Goal: Task Accomplishment & Management: Manage account settings

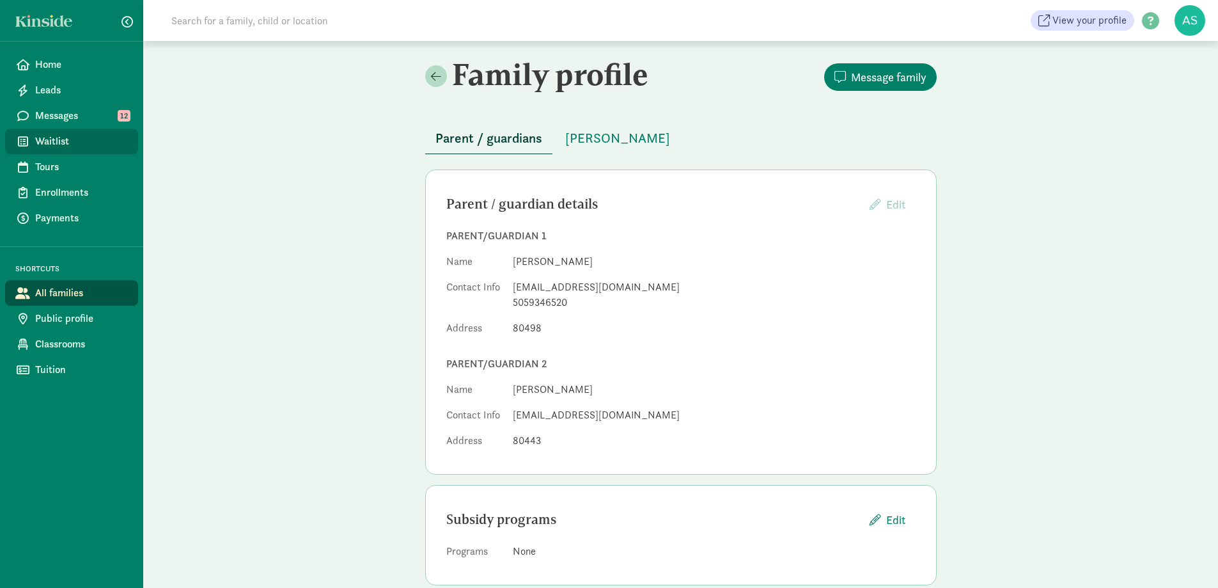
click at [63, 141] on span "Waitlist" at bounding box center [81, 141] width 93 height 15
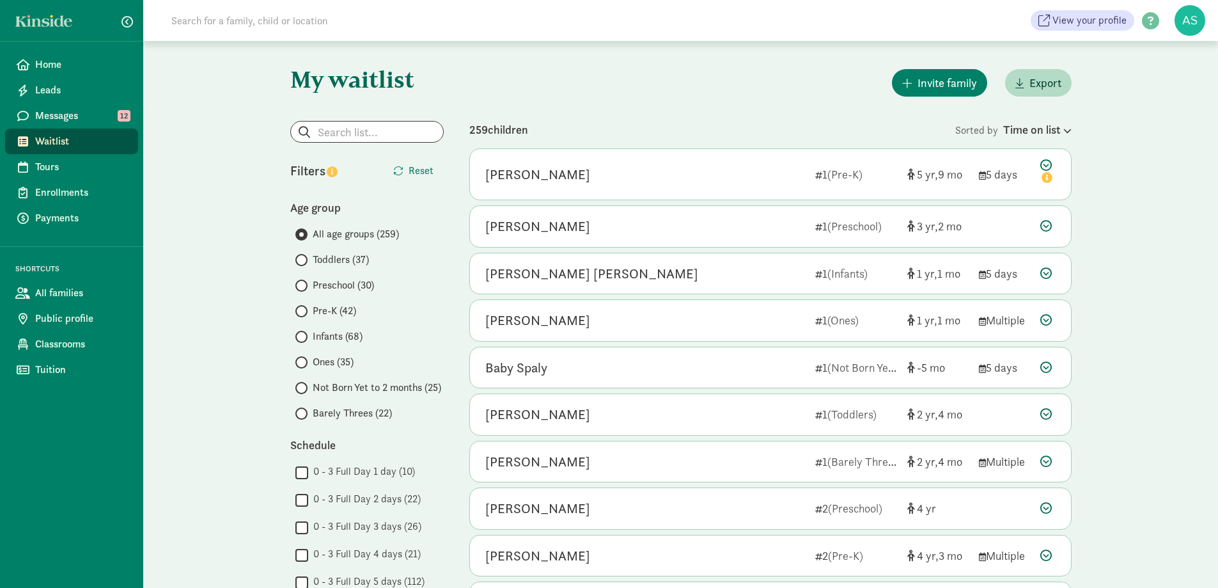
click at [304, 414] on span at bounding box center [301, 413] width 12 height 12
click at [304, 414] on input "Barely Threes (22)" at bounding box center [299, 413] width 8 height 8
click at [631, 88] on div "Invite family Export" at bounding box center [770, 82] width 602 height 33
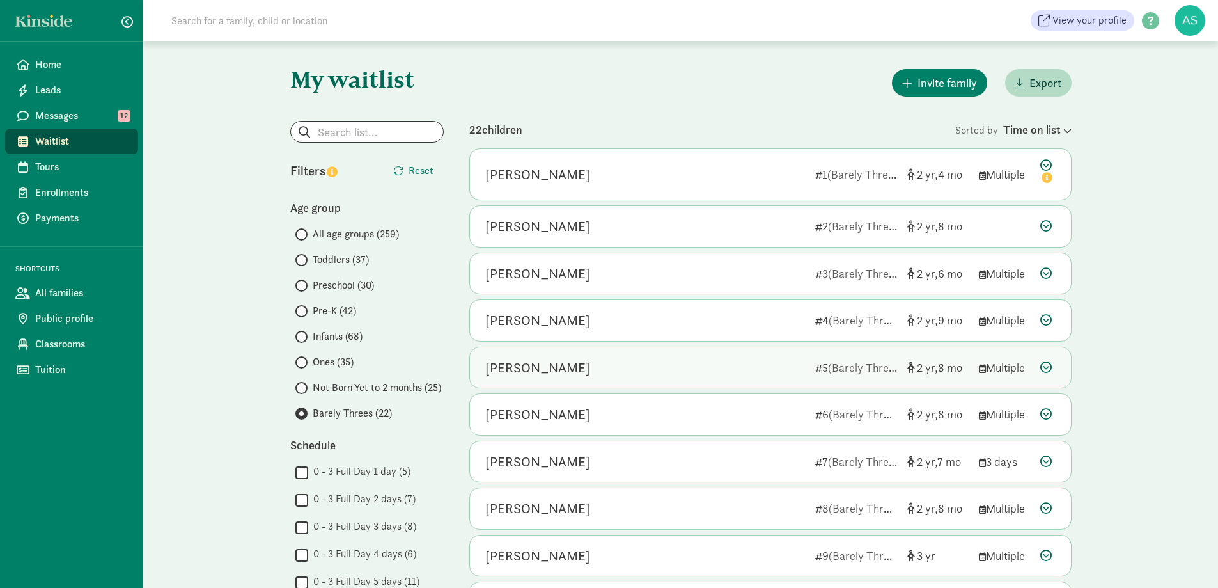
click at [630, 358] on div "[PERSON_NAME]" at bounding box center [645, 367] width 320 height 20
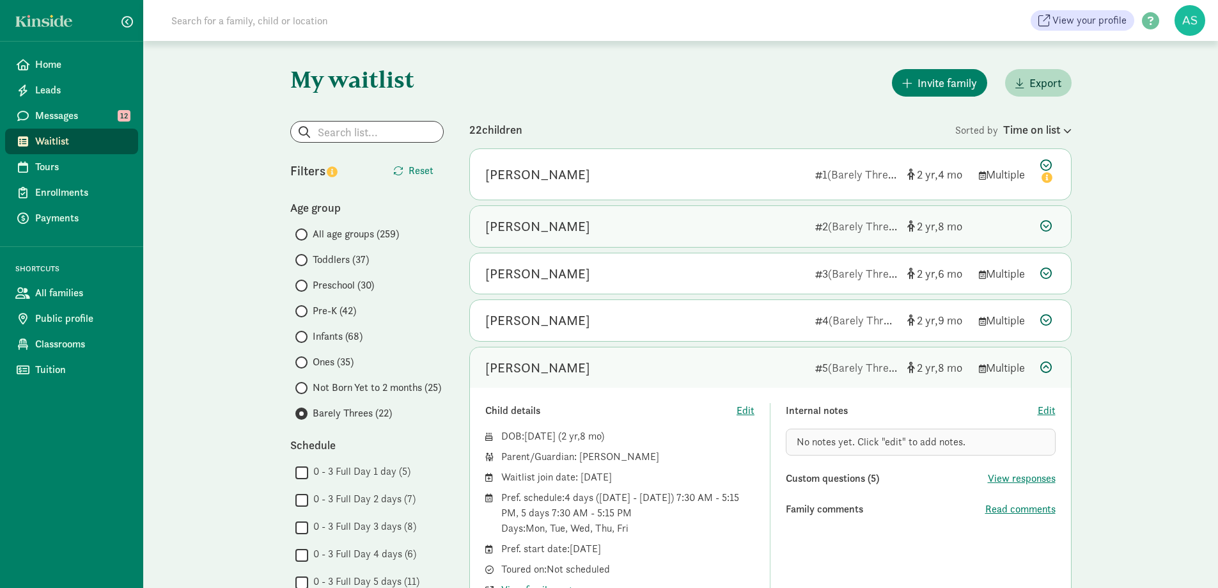
click at [645, 229] on div "Amara Celestine Montalbo" at bounding box center [645, 226] width 320 height 20
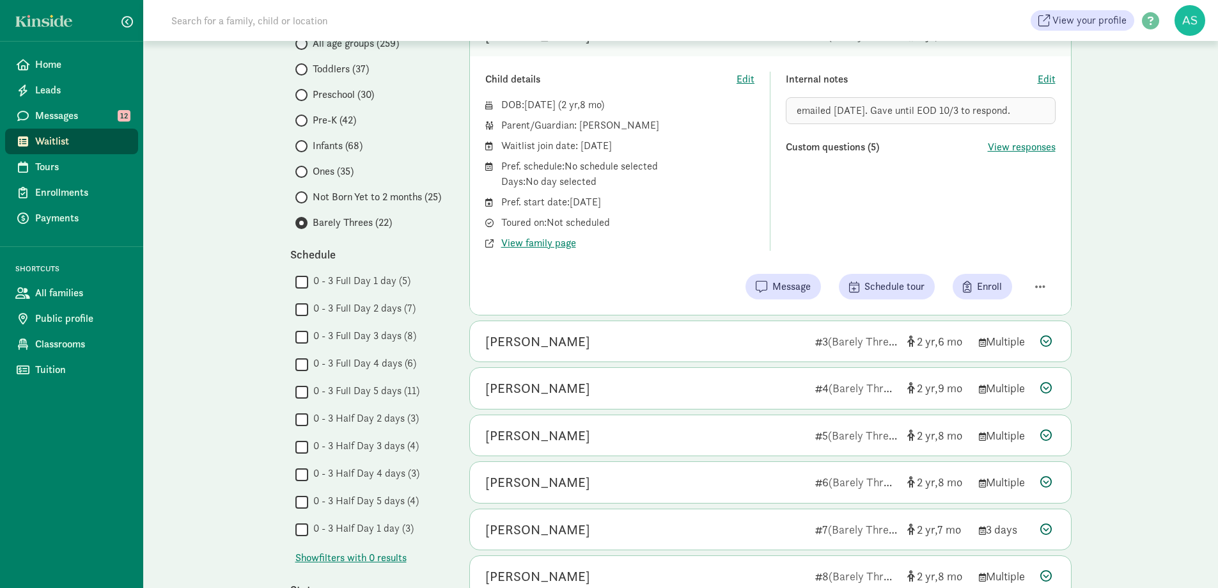
scroll to position [192, 0]
click at [712, 345] on div "Zoe McGary" at bounding box center [645, 340] width 320 height 20
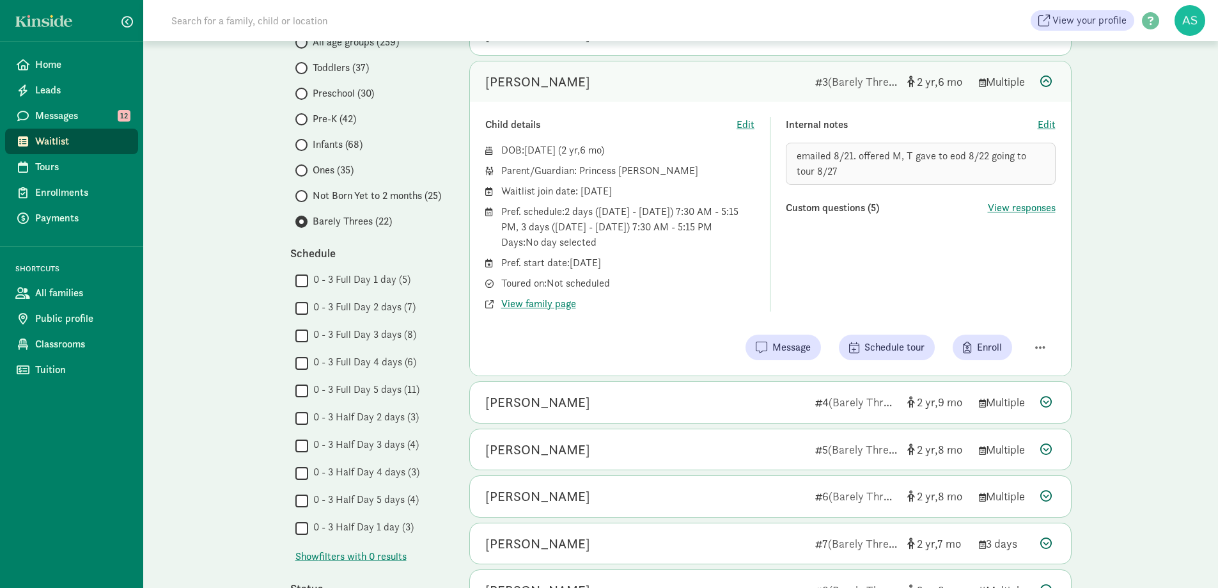
click at [828, 173] on div "emailed 8/21. offered M, T gave to eod 8/22 going to tour 8/27" at bounding box center [921, 164] width 270 height 42
click at [1049, 127] on span "Edit" at bounding box center [1047, 124] width 18 height 15
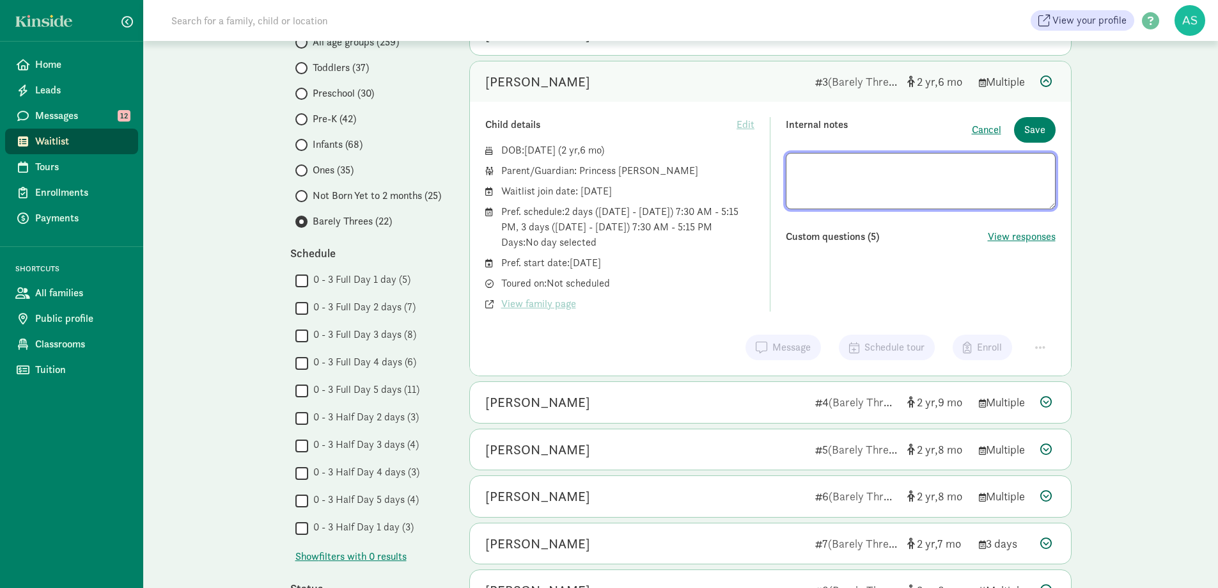
click at [893, 198] on textarea at bounding box center [921, 181] width 270 height 56
type textarea "emailed 8/21. offered M, T gave to eod 8/22 going to tour 8/27. Declined care"
click at [1031, 129] on span "Save" at bounding box center [1034, 129] width 21 height 15
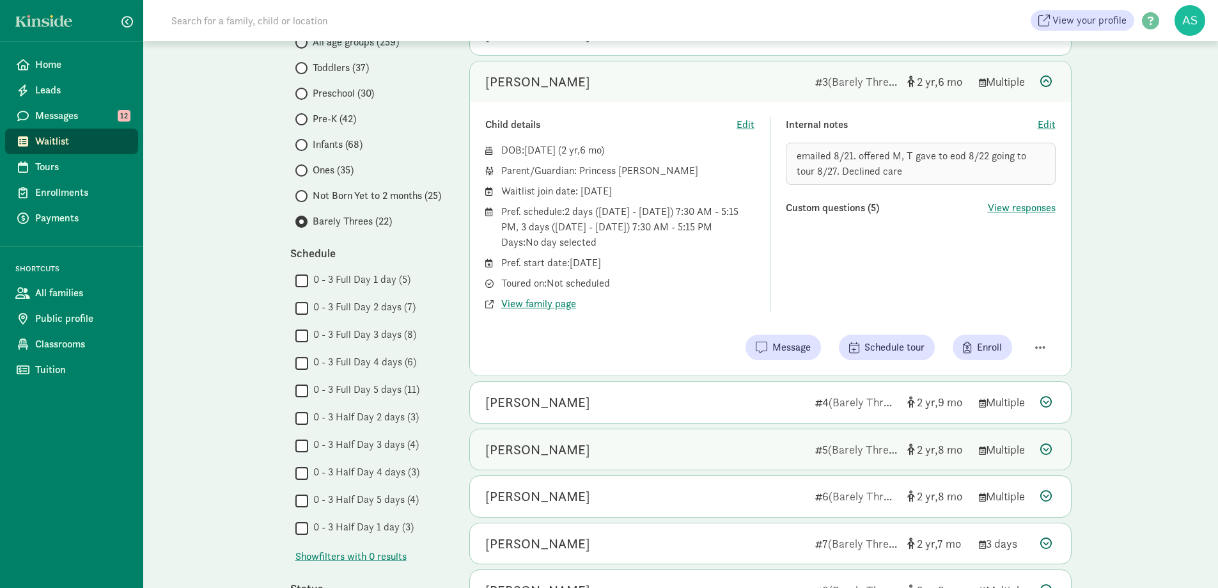
click at [649, 442] on div "[PERSON_NAME]" at bounding box center [645, 449] width 320 height 20
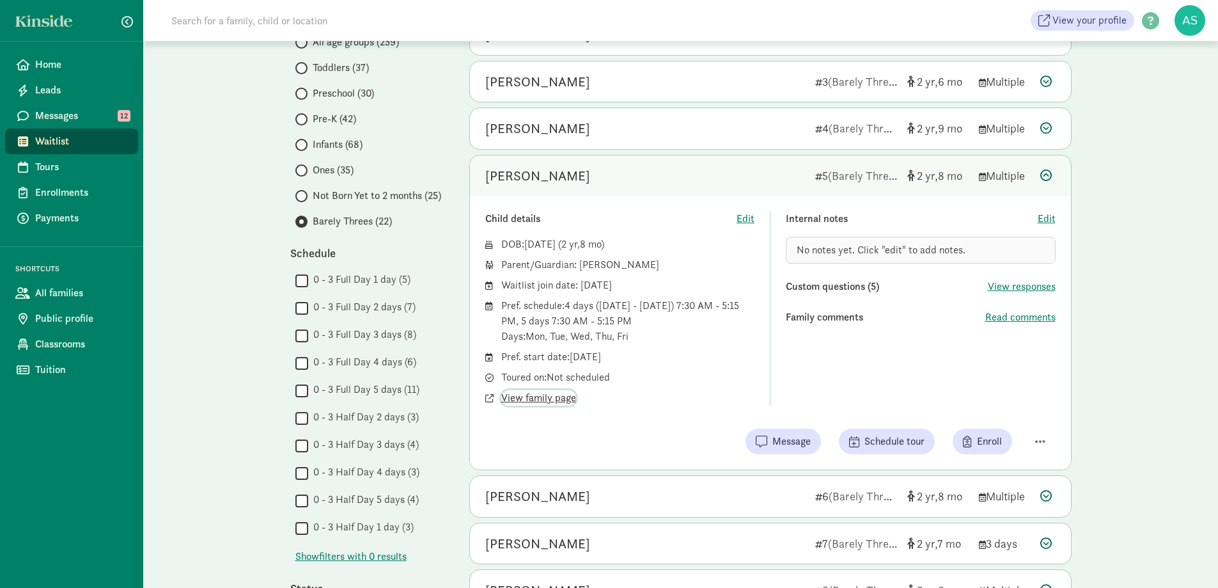
click at [563, 399] on span "View family page" at bounding box center [538, 397] width 75 height 15
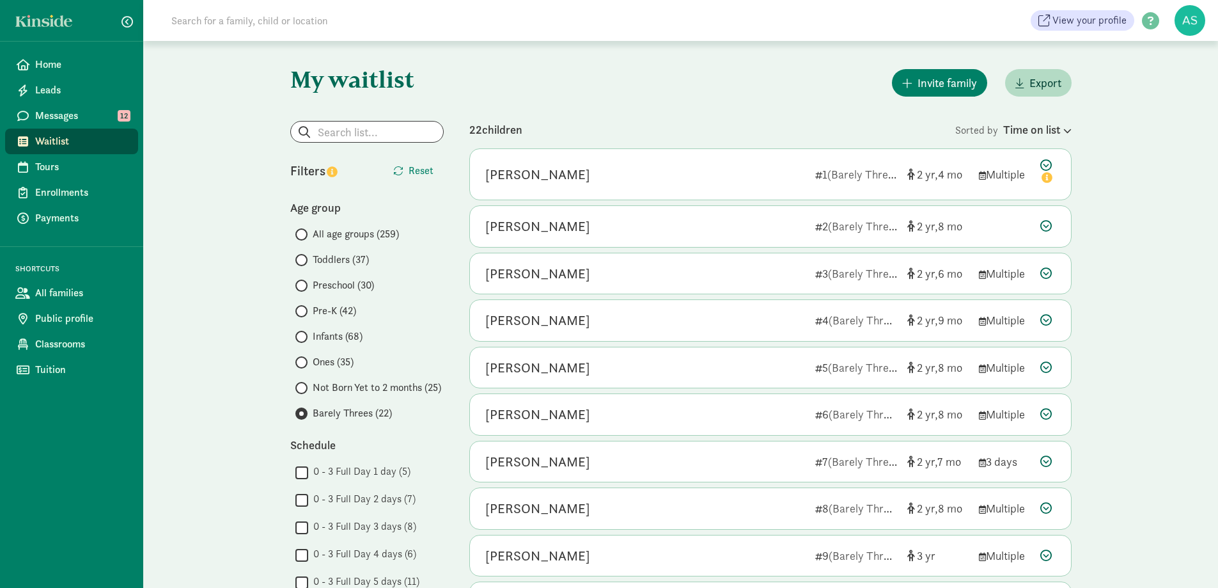
scroll to position [842, 0]
